Goal: Task Accomplishment & Management: Manage account settings

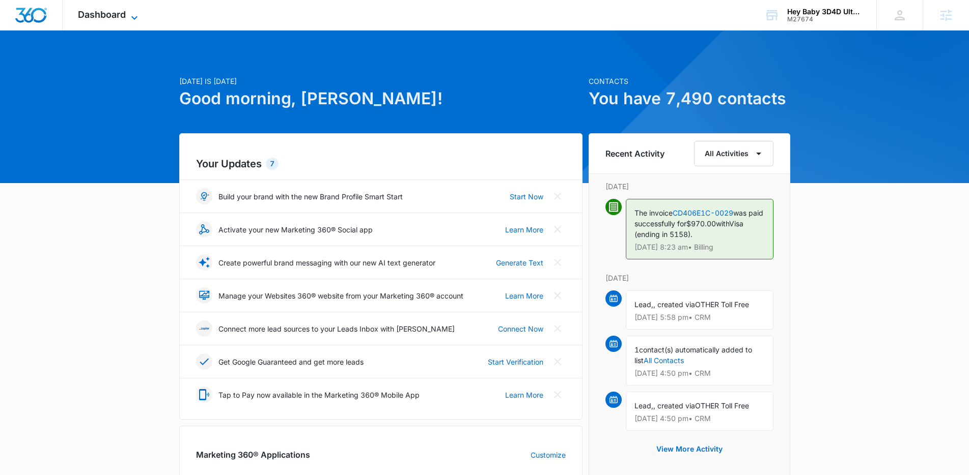
click at [120, 11] on span "Dashboard" at bounding box center [102, 14] width 48 height 11
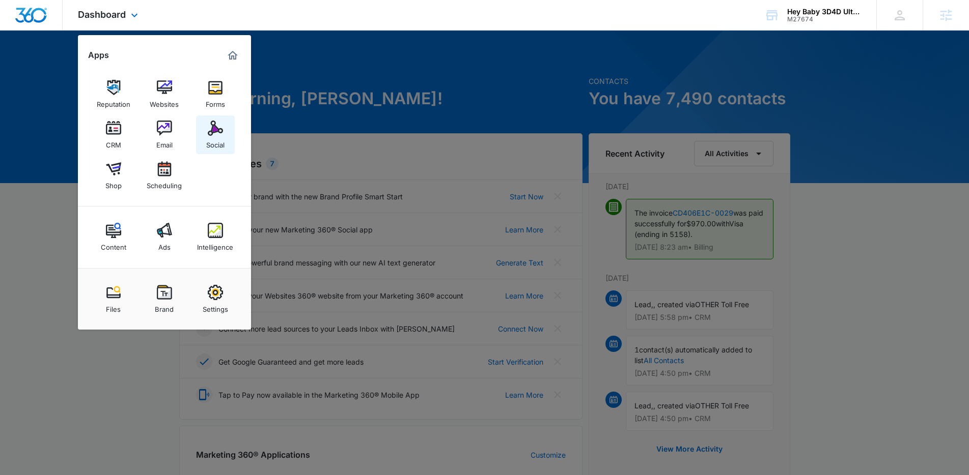
click at [220, 135] on img at bounding box center [215, 128] width 15 height 15
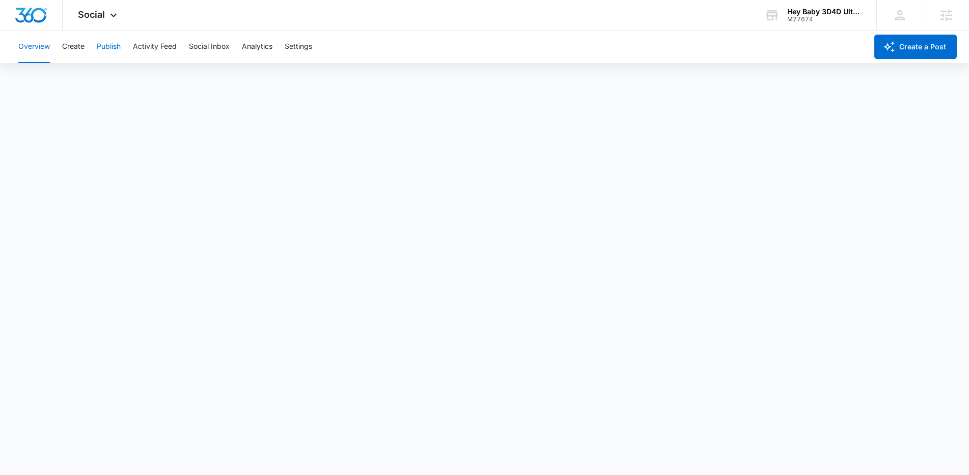
click at [99, 49] on button "Publish" at bounding box center [109, 47] width 24 height 33
click at [79, 48] on button "Create" at bounding box center [73, 47] width 22 height 33
click at [116, 48] on button "Publish" at bounding box center [109, 47] width 24 height 33
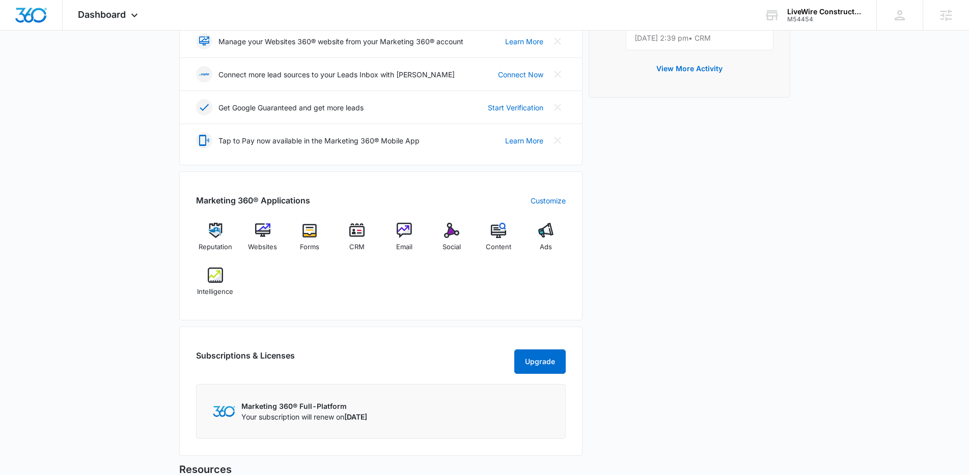
scroll to position [275, 0]
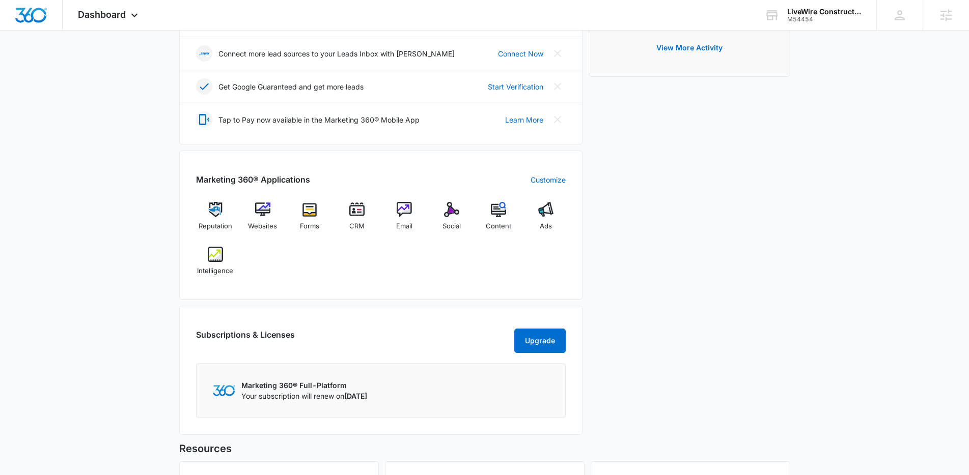
click at [317, 251] on div "Reputation Websites Forms CRM Email Social Content Ads Intelligence" at bounding box center [381, 242] width 370 height 81
click at [273, 223] on span "Websites" at bounding box center [262, 226] width 29 height 10
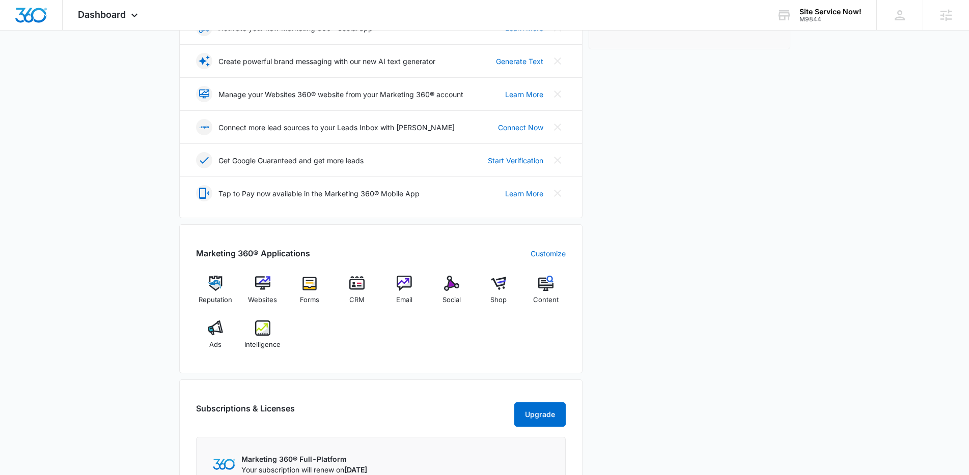
scroll to position [262, 0]
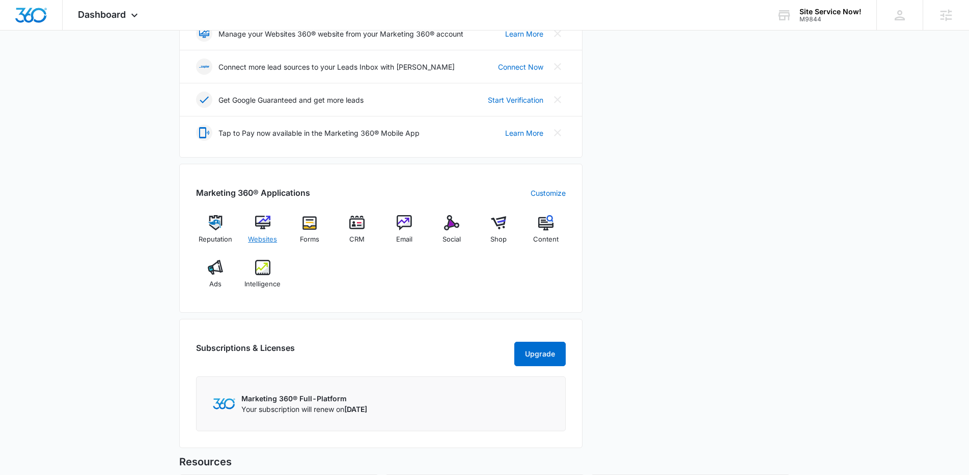
click at [257, 225] on img at bounding box center [262, 222] width 15 height 15
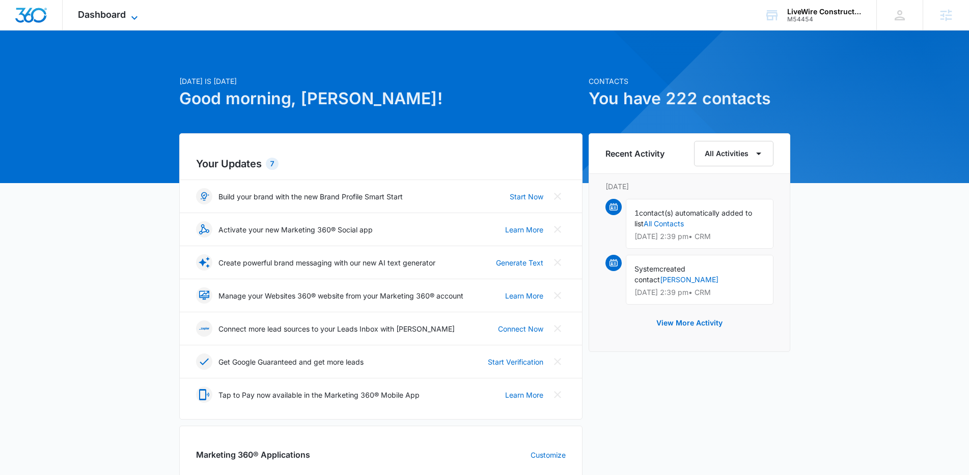
click at [115, 9] on span "Dashboard" at bounding box center [102, 14] width 48 height 11
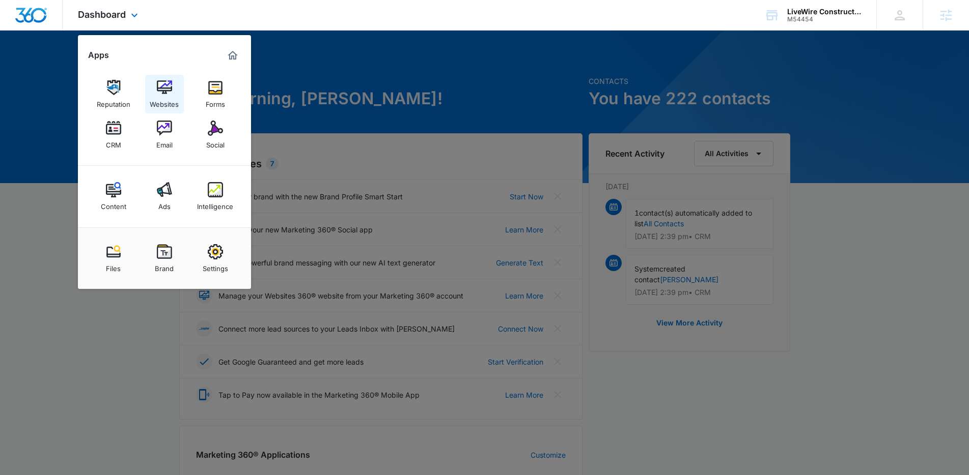
click at [165, 93] on img at bounding box center [164, 87] width 15 height 15
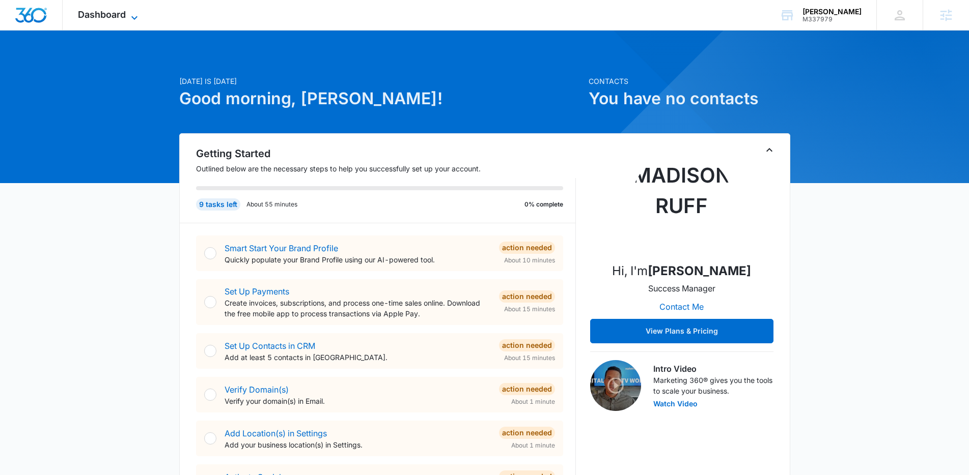
click at [99, 11] on span "Dashboard" at bounding box center [102, 14] width 48 height 11
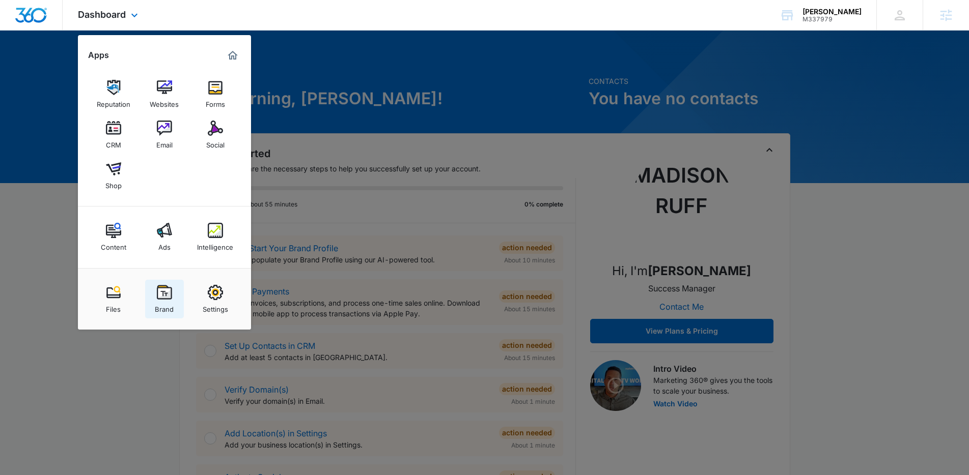
click at [171, 292] on img at bounding box center [164, 292] width 15 height 15
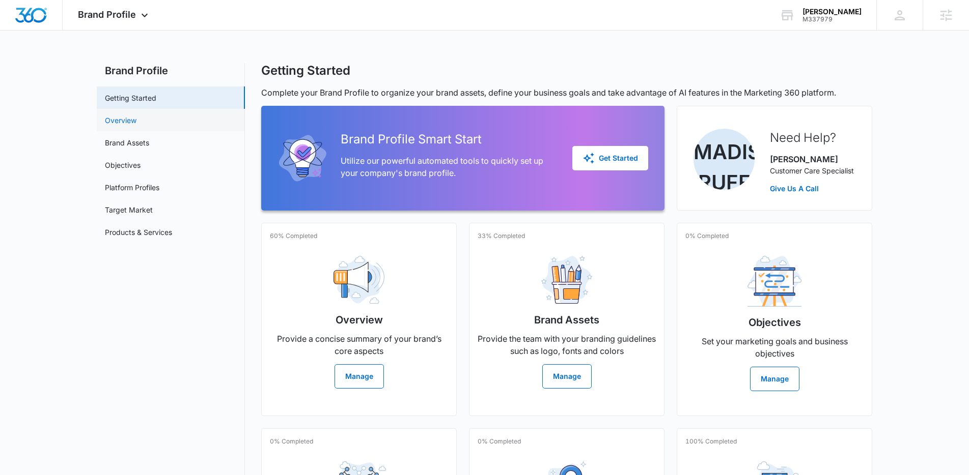
click at [134, 123] on link "Overview" at bounding box center [121, 120] width 32 height 11
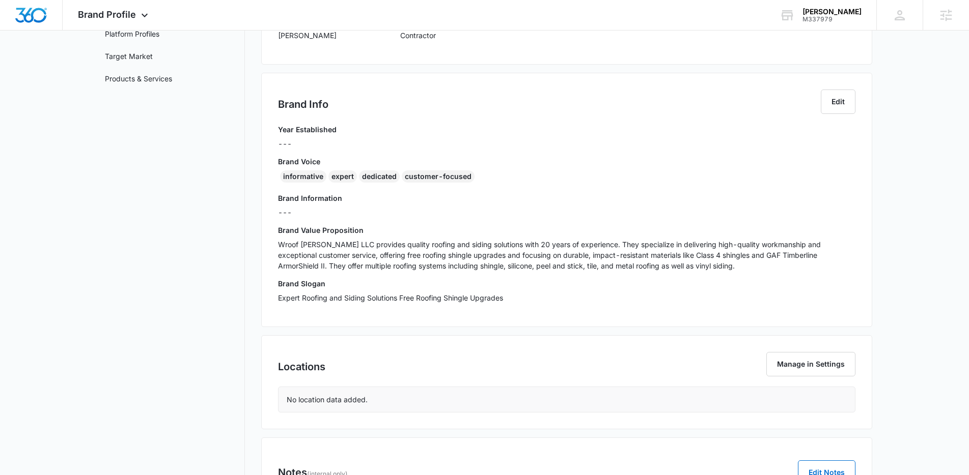
scroll to position [155, 0]
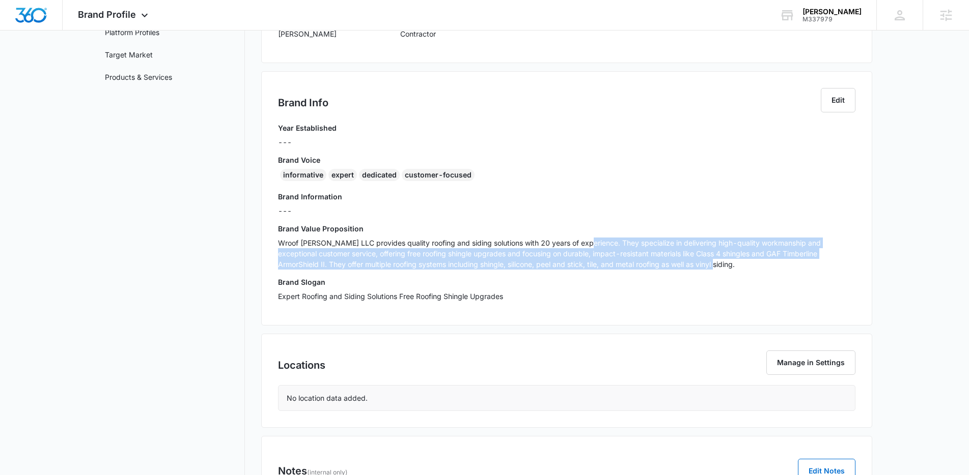
drag, startPoint x: 582, startPoint y: 243, endPoint x: 732, endPoint y: 264, distance: 151.1
click at [732, 264] on p "Wroof [PERSON_NAME] LLC provides quality roofing and siding solutions with 20 y…" at bounding box center [566, 254] width 577 height 32
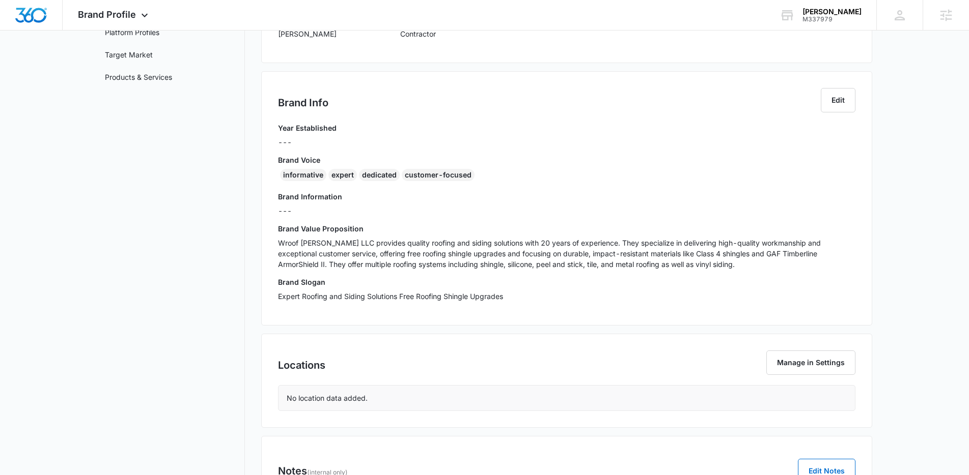
click at [614, 289] on div "Brand Slogan Expert Roofing and Siding Solutions Free Roofing Shingle Upgrades" at bounding box center [566, 293] width 577 height 32
drag, startPoint x: 308, startPoint y: 299, endPoint x: 491, endPoint y: 301, distance: 183.3
click at [491, 301] on p "Expert Roofing and Siding Solutions Free Roofing Shingle Upgrades" at bounding box center [566, 296] width 577 height 11
click at [531, 296] on p "Expert Roofing and Siding Solutions Free Roofing Shingle Upgrades" at bounding box center [566, 296] width 577 height 11
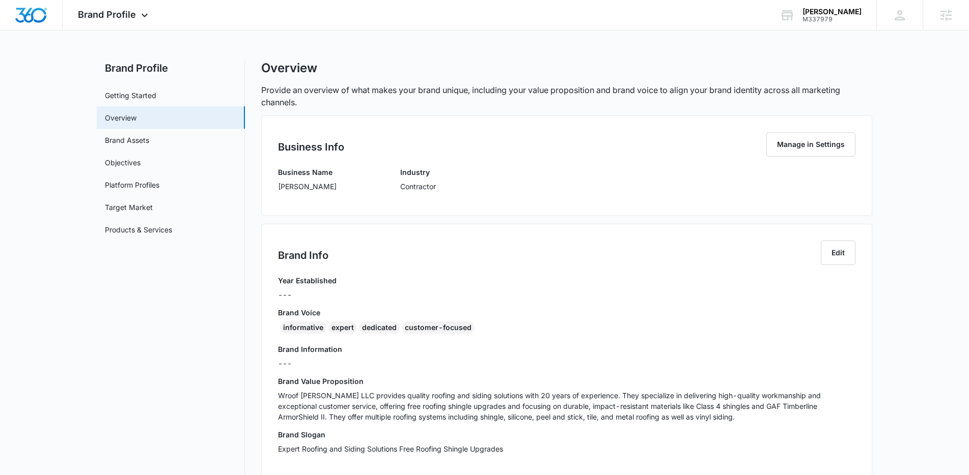
scroll to position [0, 0]
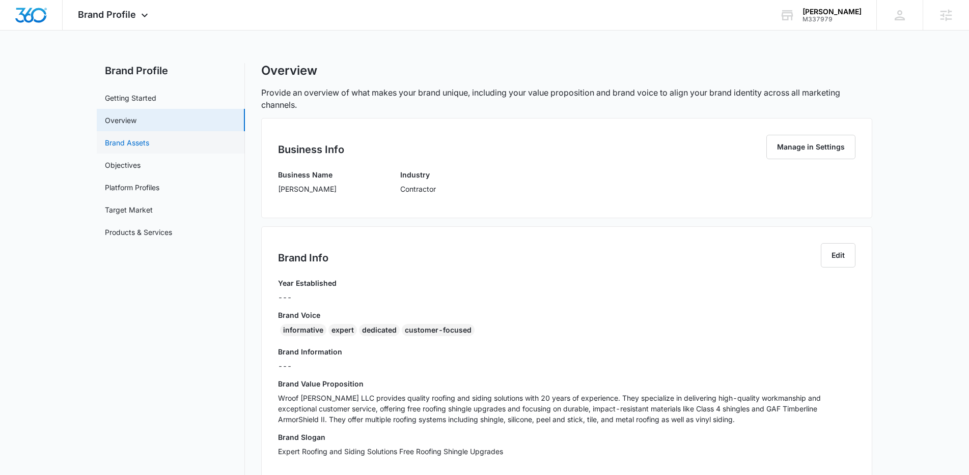
click at [138, 146] on link "Brand Assets" at bounding box center [127, 142] width 44 height 11
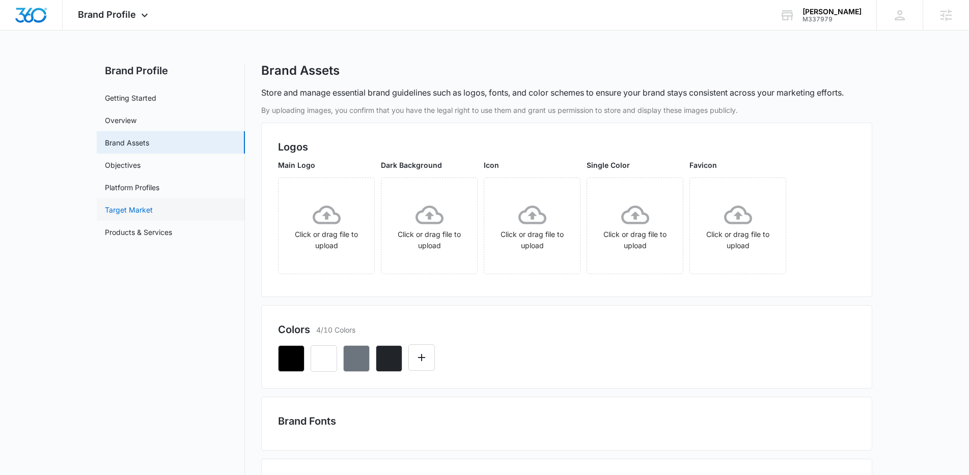
click at [145, 206] on link "Target Market" at bounding box center [129, 210] width 48 height 11
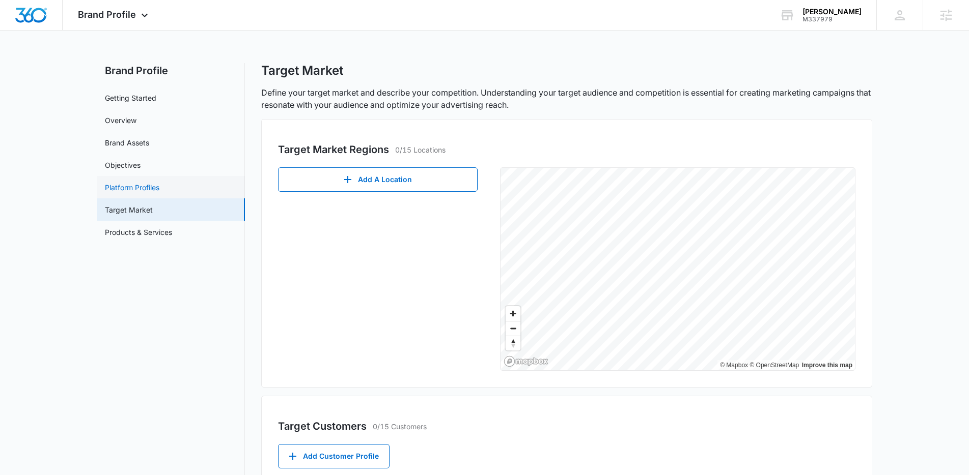
click at [136, 191] on link "Platform Profiles" at bounding box center [132, 187] width 54 height 11
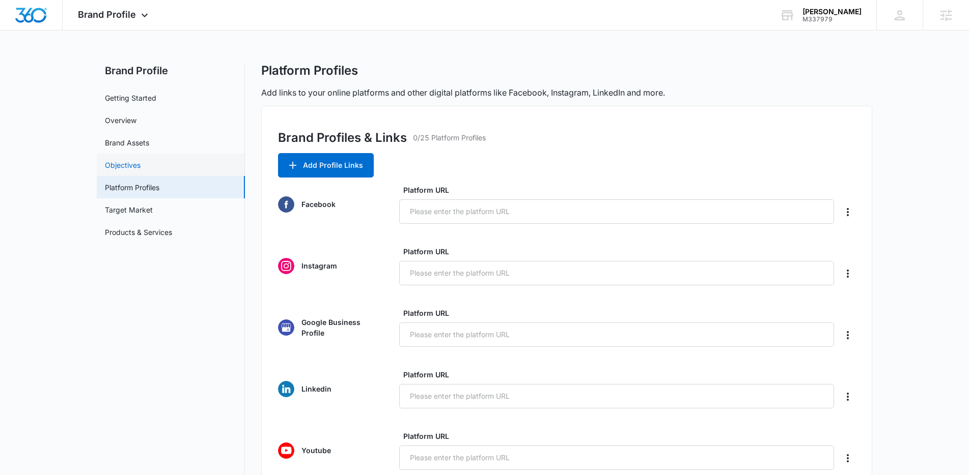
click at [117, 171] on link "Objectives" at bounding box center [123, 165] width 36 height 11
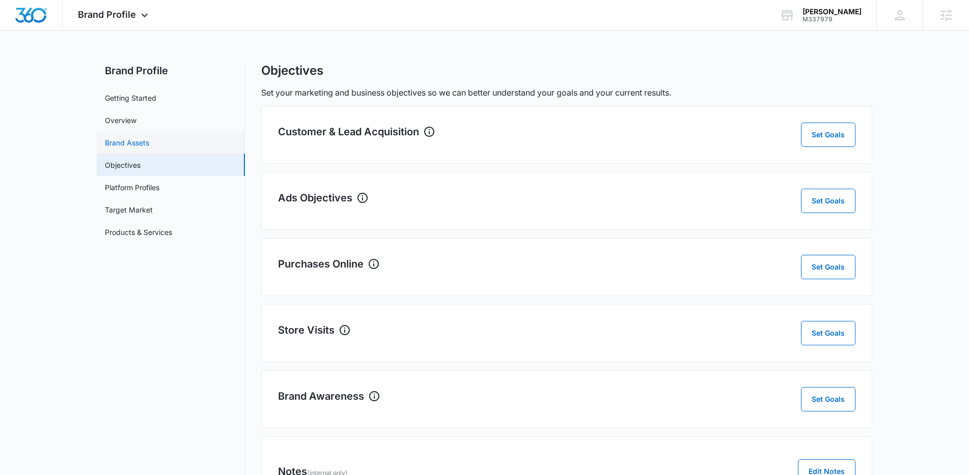
click at [121, 141] on link "Brand Assets" at bounding box center [127, 142] width 44 height 11
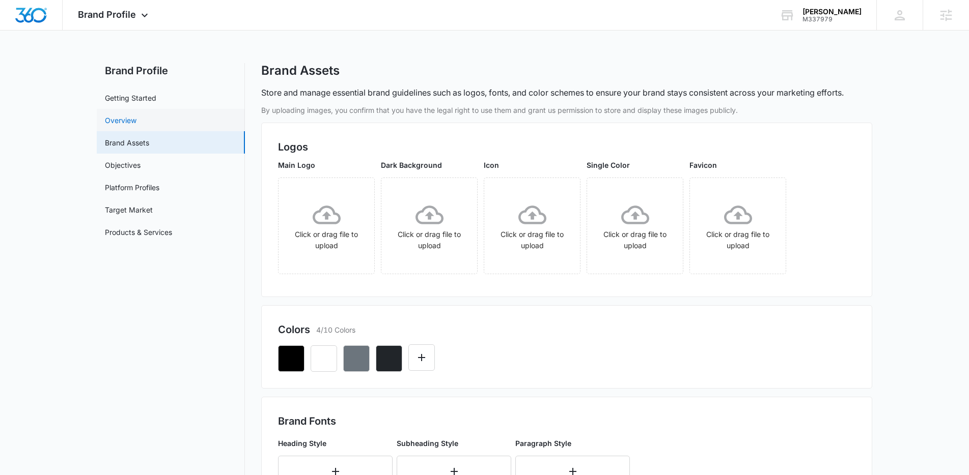
click at [136, 119] on link "Overview" at bounding box center [121, 120] width 32 height 11
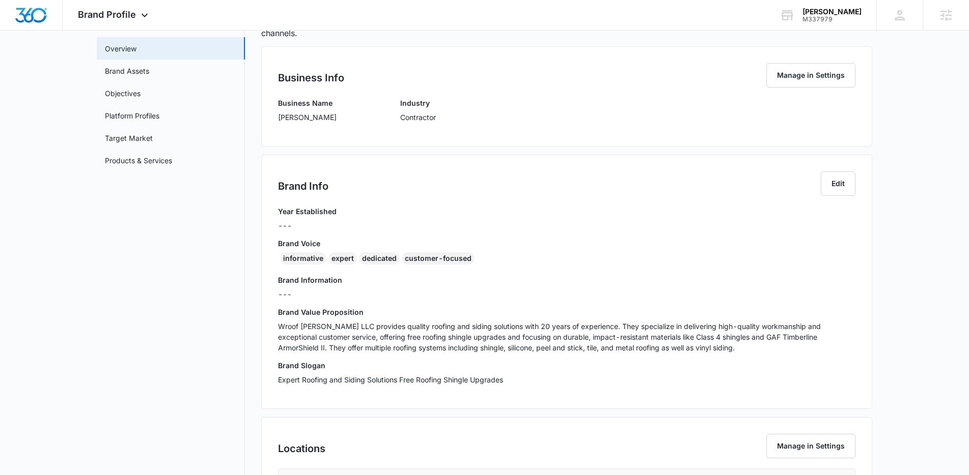
scroll to position [96, 0]
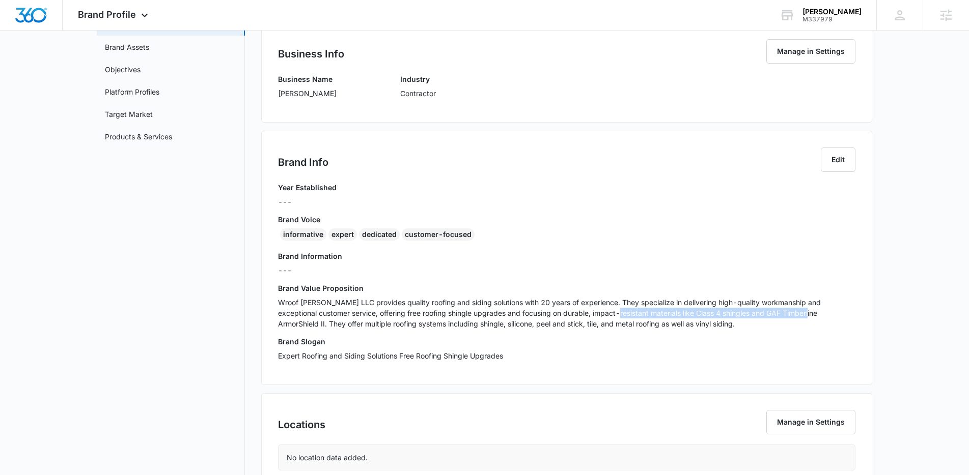
drag, startPoint x: 605, startPoint y: 309, endPoint x: 795, endPoint y: 311, distance: 189.9
click at [795, 311] on p "Wroof [PERSON_NAME] LLC provides quality roofing and siding solutions with 20 y…" at bounding box center [566, 313] width 577 height 32
click at [353, 316] on p "Wroof [PERSON_NAME] LLC provides quality roofing and siding solutions with 20 y…" at bounding box center [566, 313] width 577 height 32
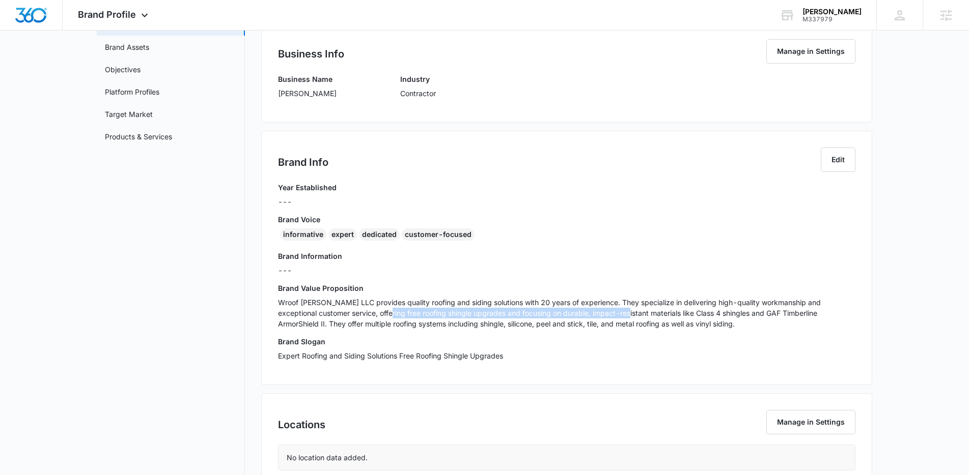
drag, startPoint x: 373, startPoint y: 315, endPoint x: 615, endPoint y: 313, distance: 242.3
click at [615, 313] on p "Wroof [PERSON_NAME] LLC provides quality roofing and siding solutions with 20 y…" at bounding box center [566, 313] width 577 height 32
click at [595, 318] on p "Wroof [PERSON_NAME] LLC provides quality roofing and siding solutions with 20 y…" at bounding box center [566, 313] width 577 height 32
